Goal: Find specific page/section: Find specific page/section

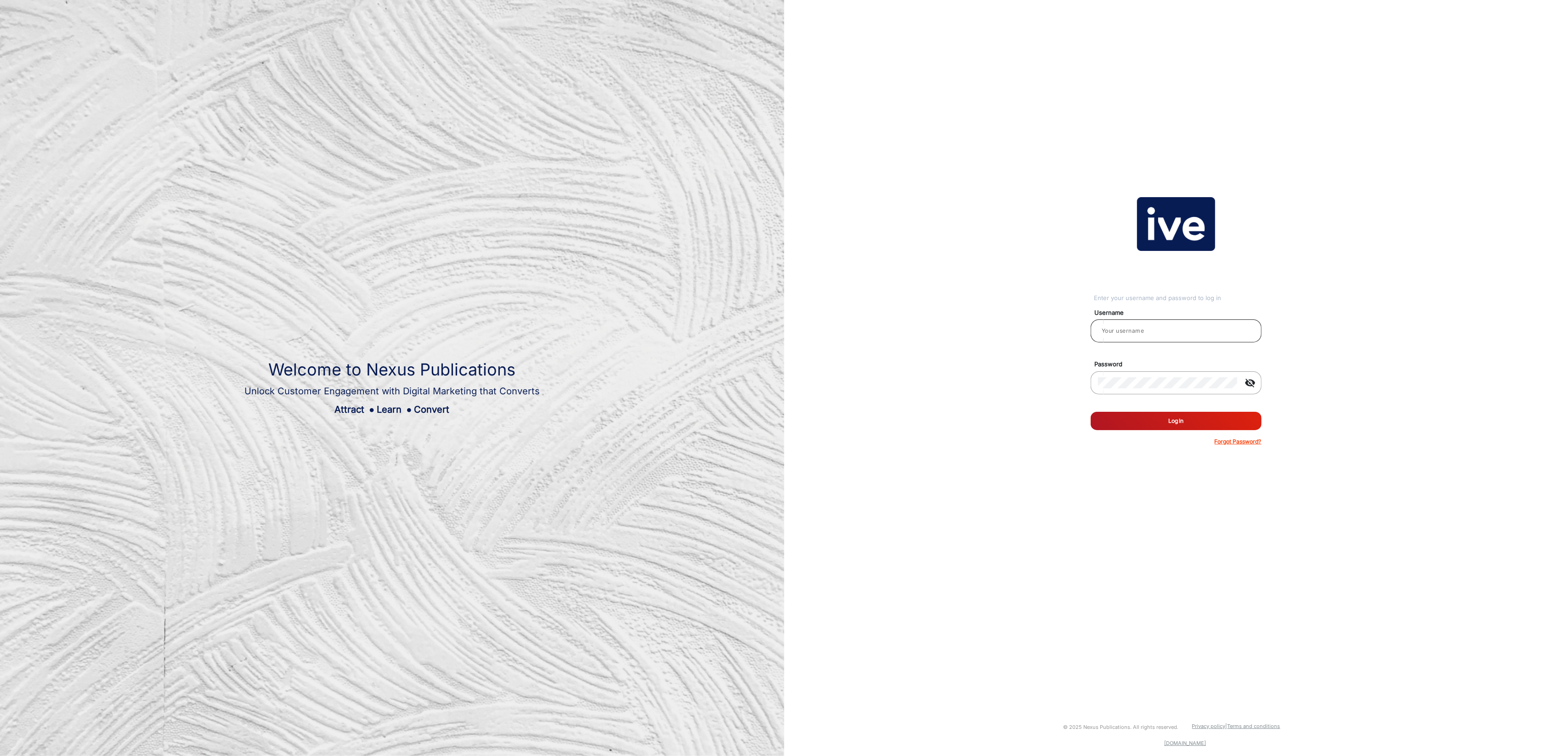
click at [1136, 328] on input "email" at bounding box center [1175, 331] width 156 height 11
type input "[PERSON_NAME]"
click at [1171, 424] on button "Log In" at bounding box center [1175, 421] width 171 height 18
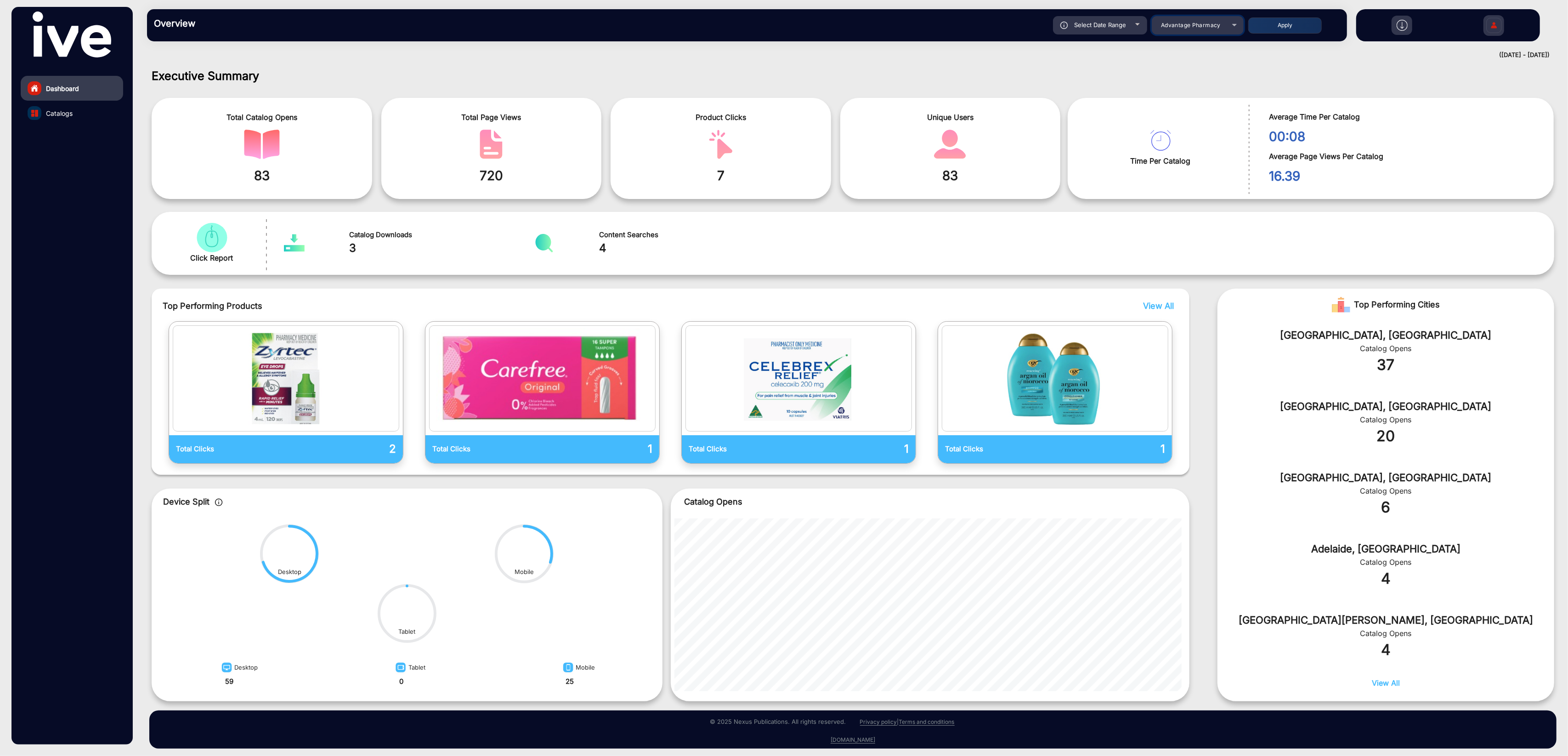
click at [1196, 23] on span "Advantage Pharmacy" at bounding box center [1191, 25] width 60 height 7
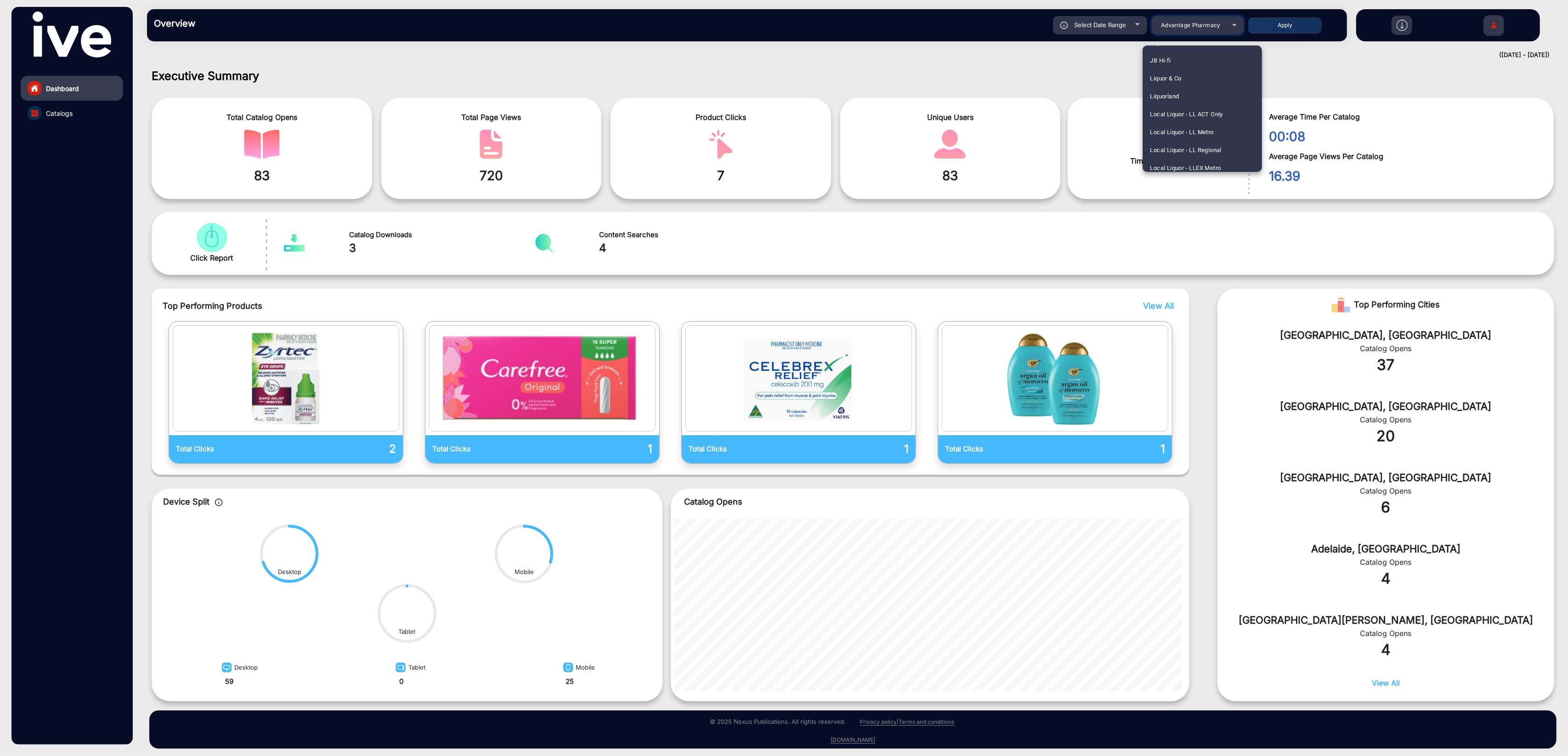
scroll to position [948, 0]
click at [1178, 59] on mat-option "JB Hi-fi" at bounding box center [1202, 59] width 119 height 18
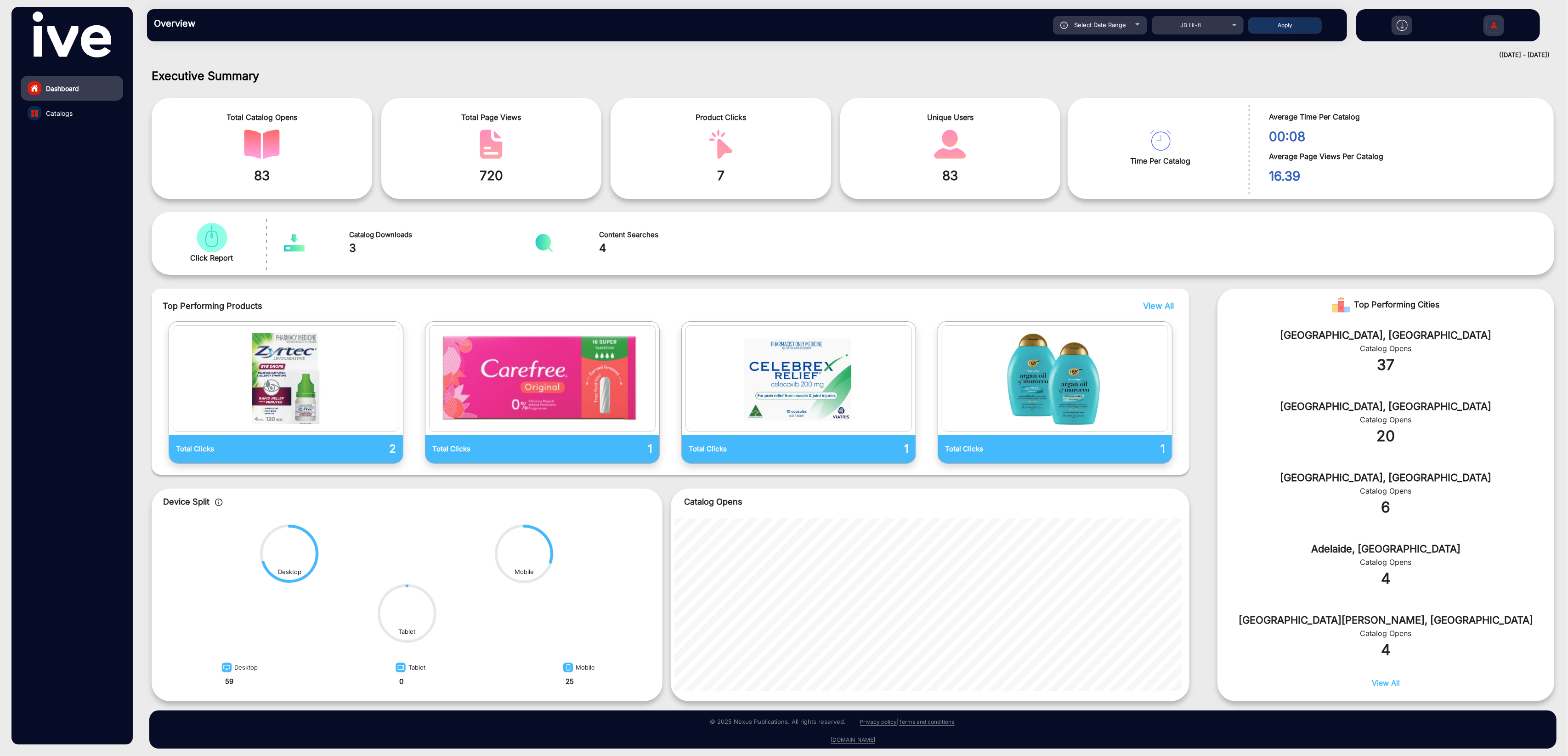
click at [1112, 25] on span "Select Date Range" at bounding box center [1100, 25] width 52 height 8
type input "[DATE]"
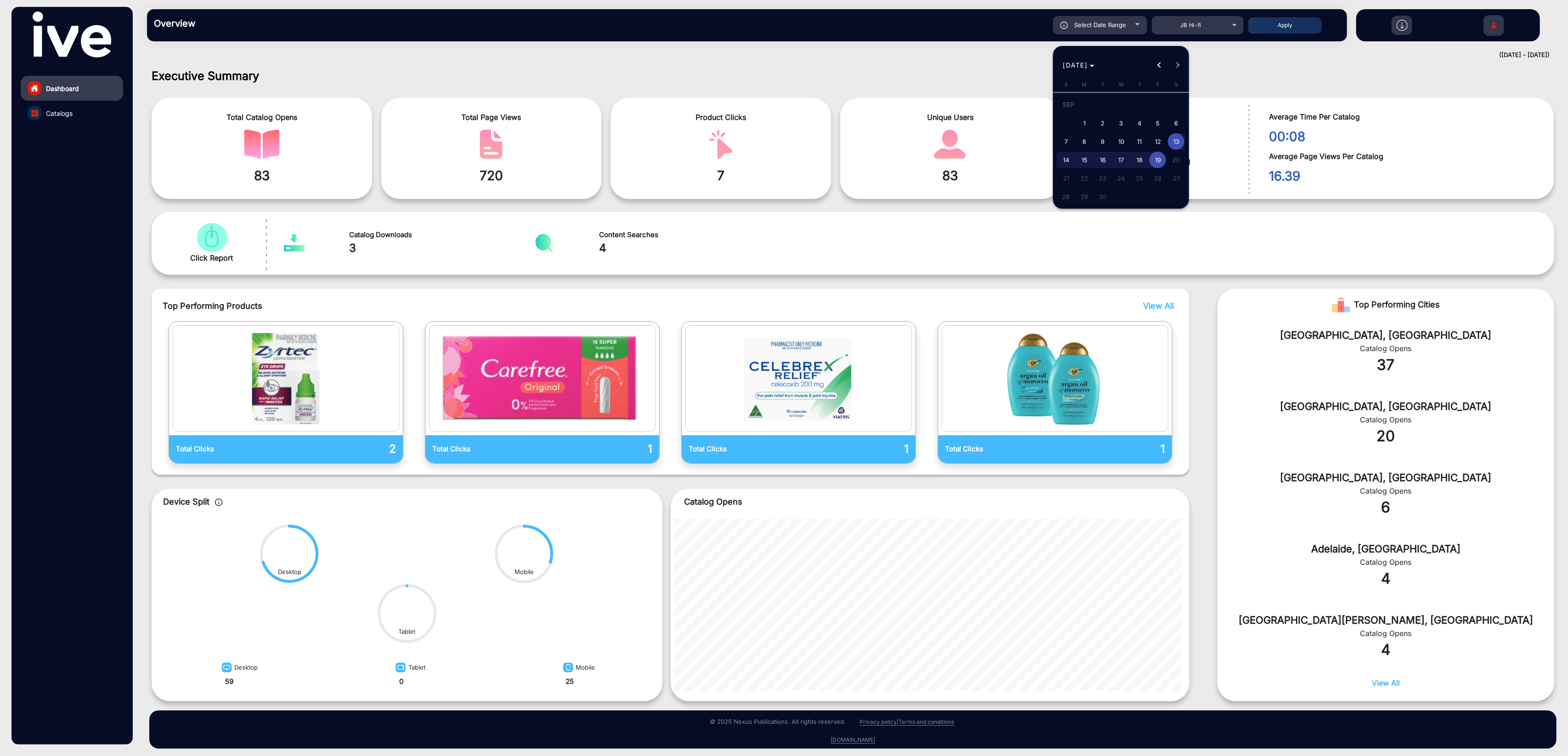
click at [1116, 143] on span "10" at bounding box center [1120, 140] width 16 height 16
type input "[DATE]"
click at [1154, 160] on span "19" at bounding box center [1157, 160] width 16 height 16
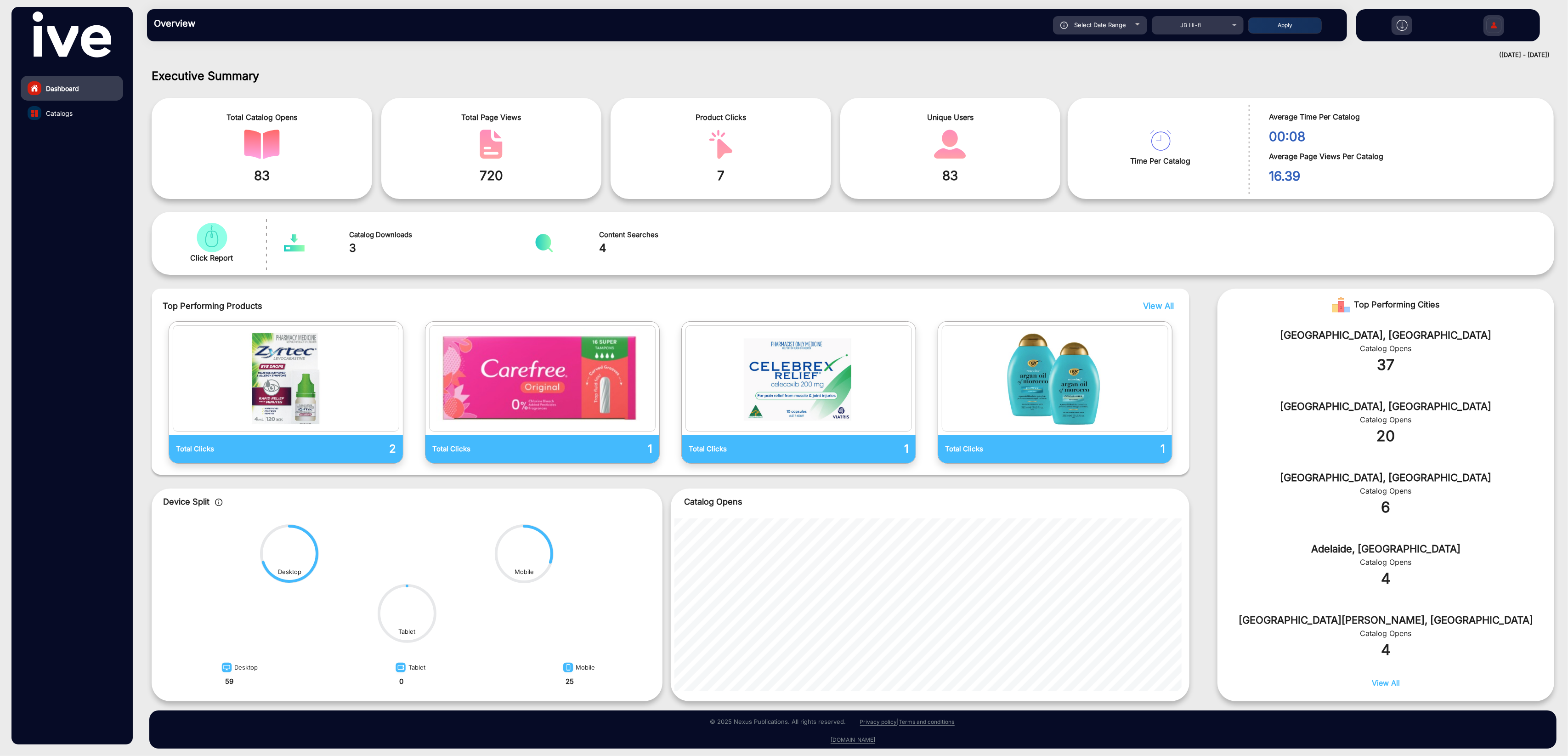
type input "[DATE]"
click at [1296, 29] on button "Apply" at bounding box center [1284, 25] width 74 height 16
type input "[DATE]"
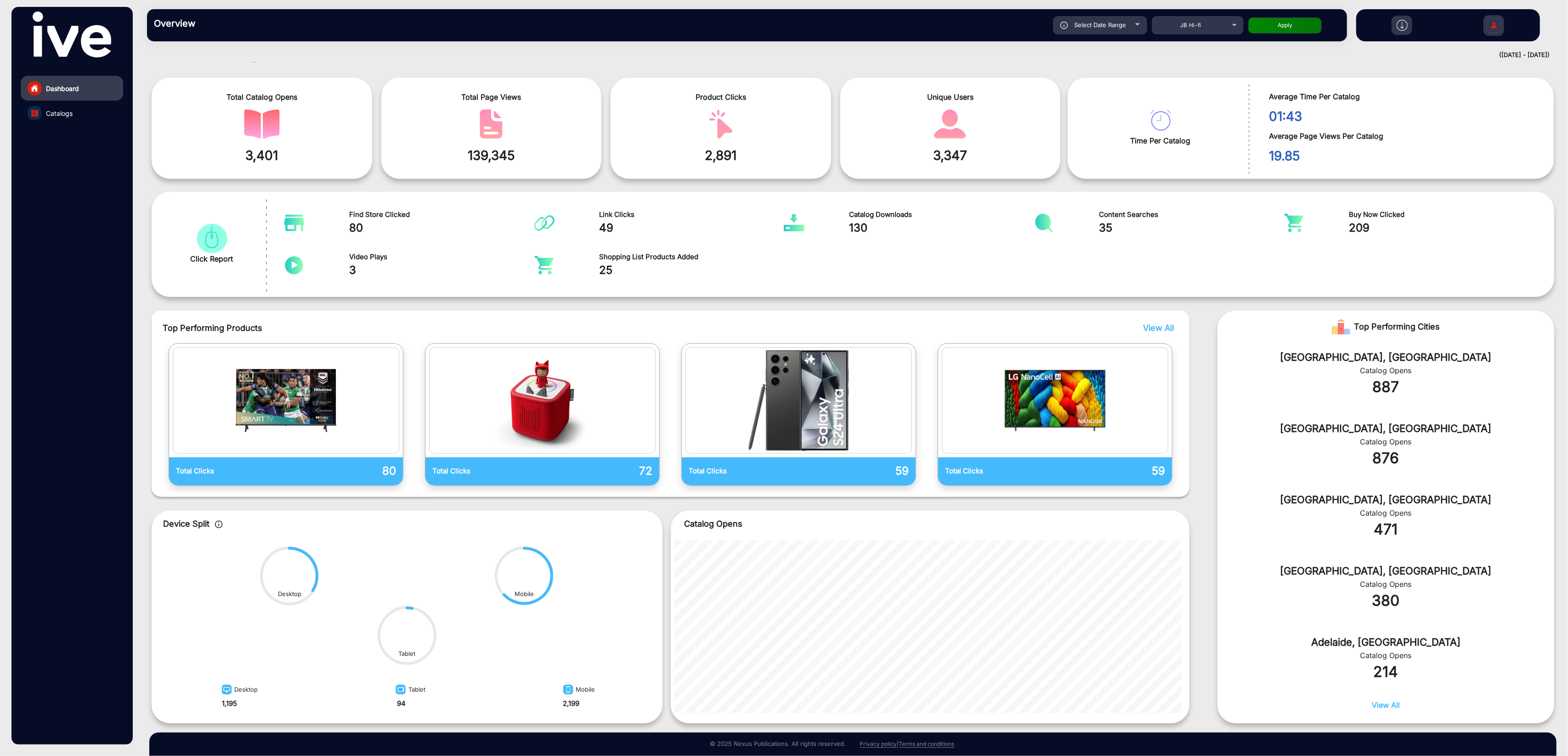
scroll to position [46, 0]
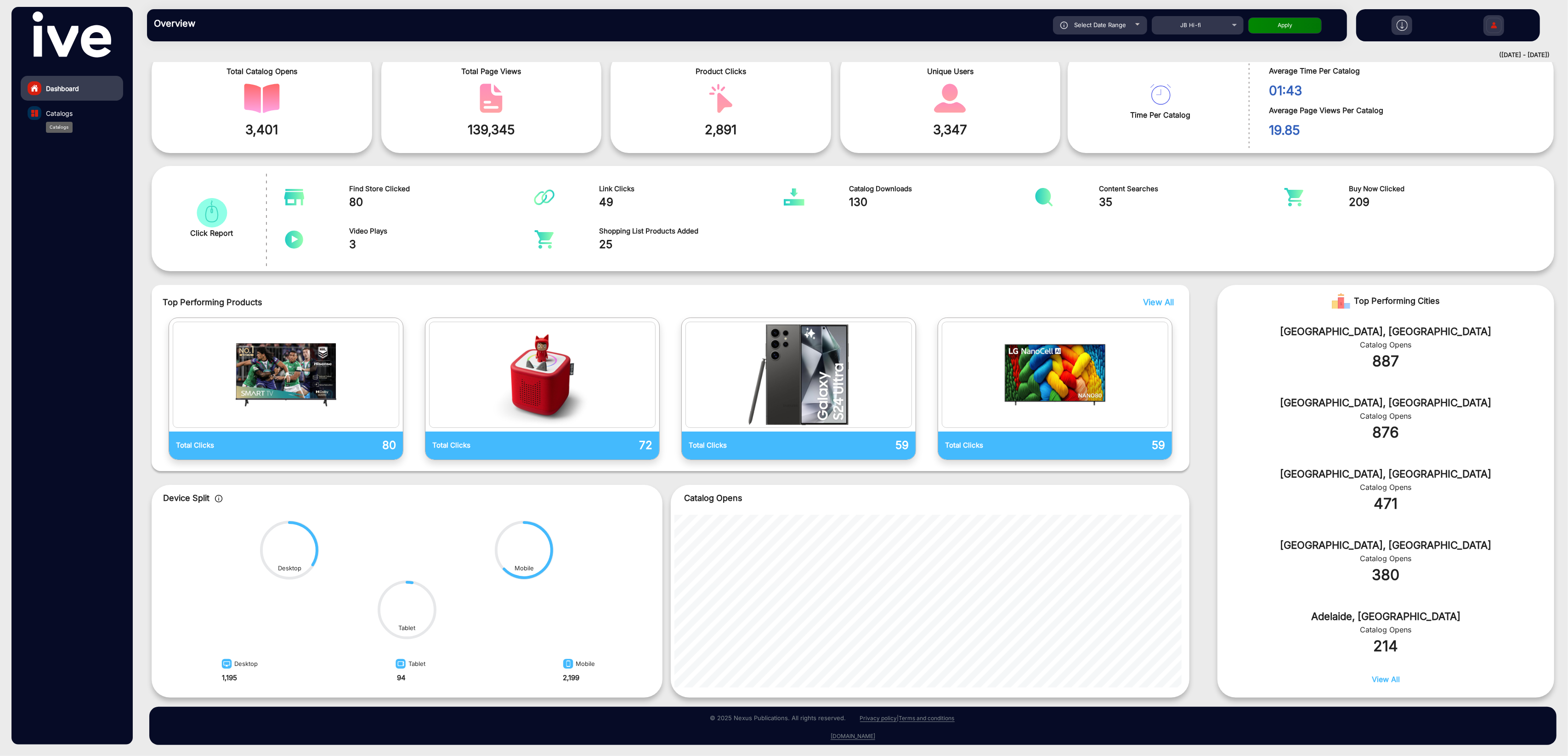
click at [63, 115] on span "Catalogs" at bounding box center [59, 113] width 27 height 10
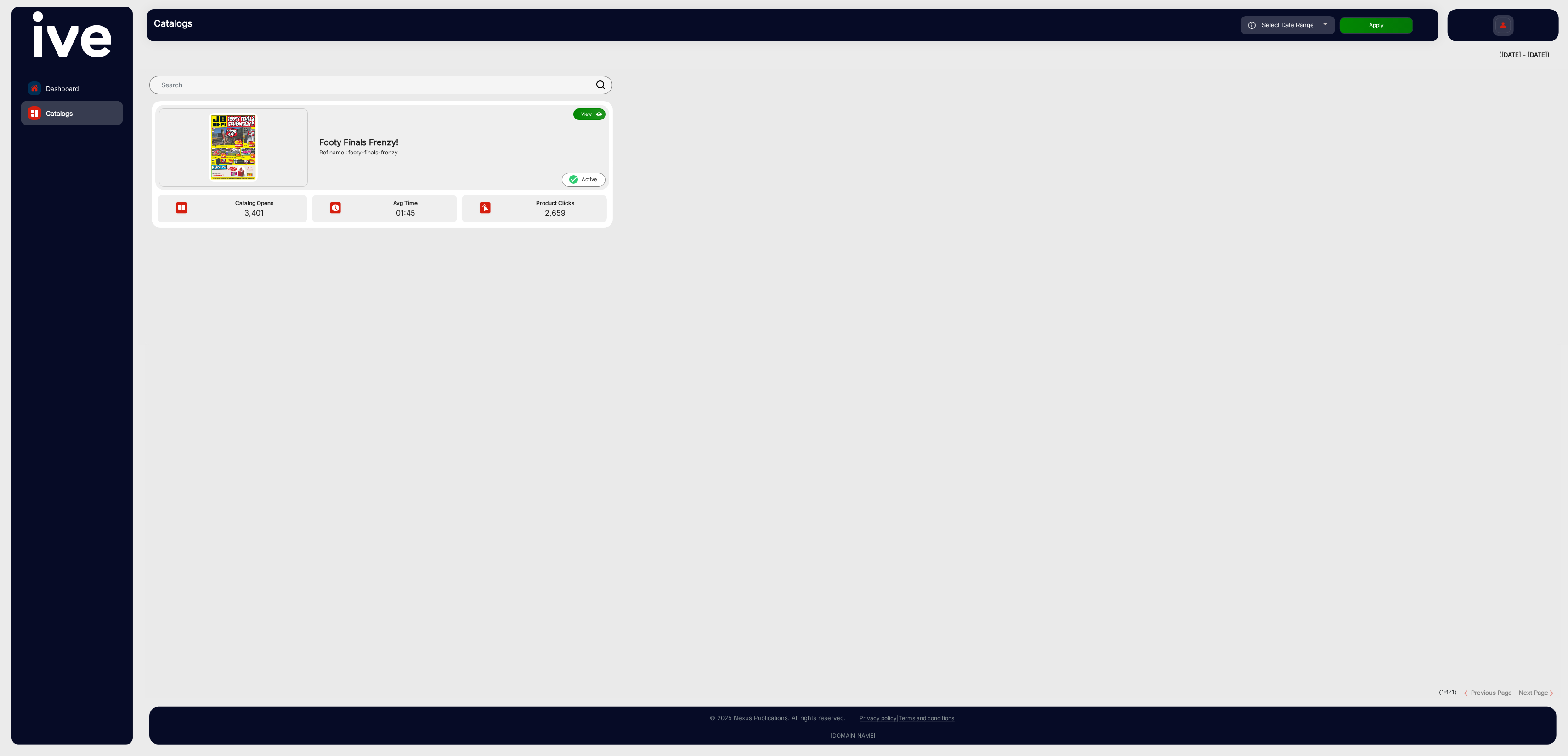
click at [589, 113] on button "View" at bounding box center [590, 114] width 32 height 11
